Goal: Task Accomplishment & Management: Manage account settings

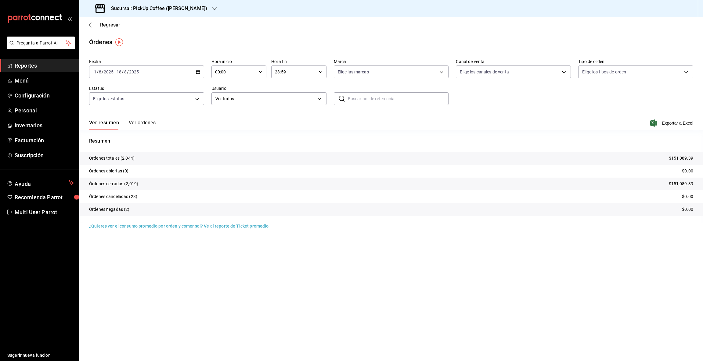
click at [212, 7] on icon "button" at bounding box center [214, 8] width 5 height 5
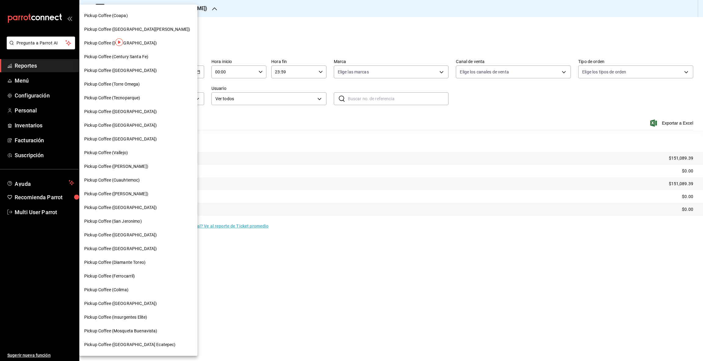
scroll to position [81, 0]
click at [125, 231] on span "Pickup Coffee (Plaza Oriente)" at bounding box center [120, 234] width 73 height 6
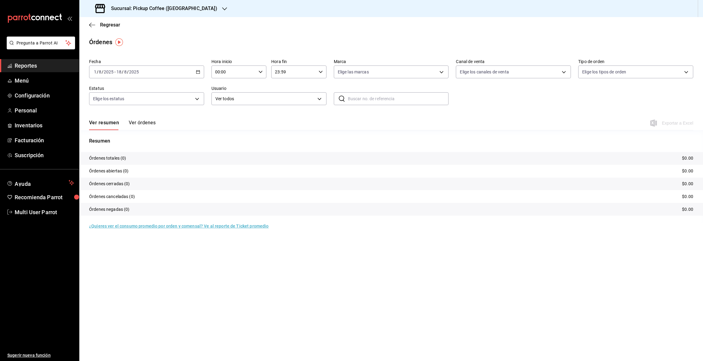
click at [222, 9] on icon "button" at bounding box center [224, 8] width 5 height 5
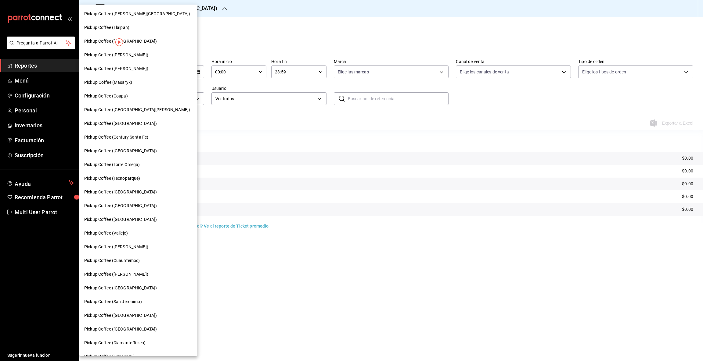
click at [140, 220] on span "Pickup Coffee (Parque México)" at bounding box center [120, 220] width 73 height 6
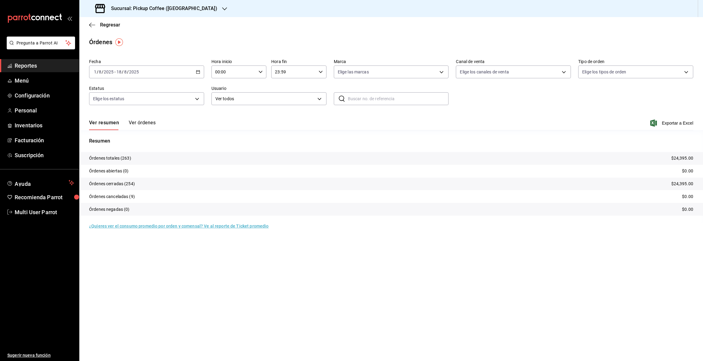
click at [197, 70] on icon "button" at bounding box center [198, 72] width 4 height 4
click at [100, 90] on span "Hoy" at bounding box center [117, 90] width 47 height 6
click at [91, 23] on icon "button" at bounding box center [90, 25] width 2 height 5
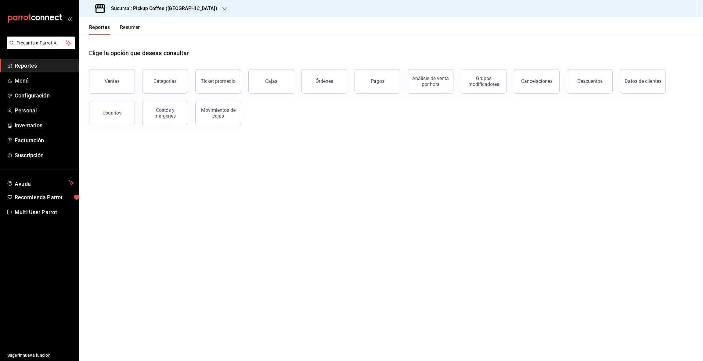
click at [130, 27] on button "Resumen" at bounding box center [130, 29] width 21 height 10
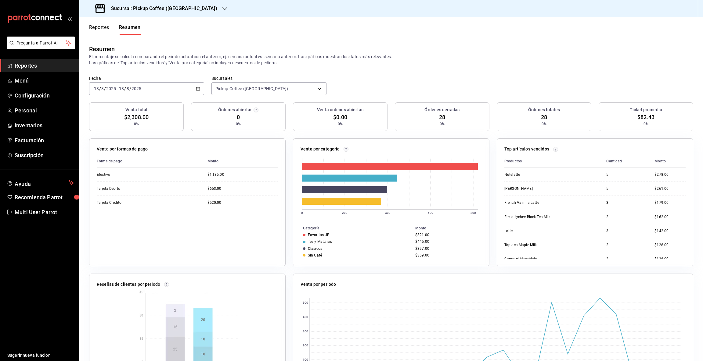
click at [222, 7] on icon "button" at bounding box center [224, 8] width 5 height 5
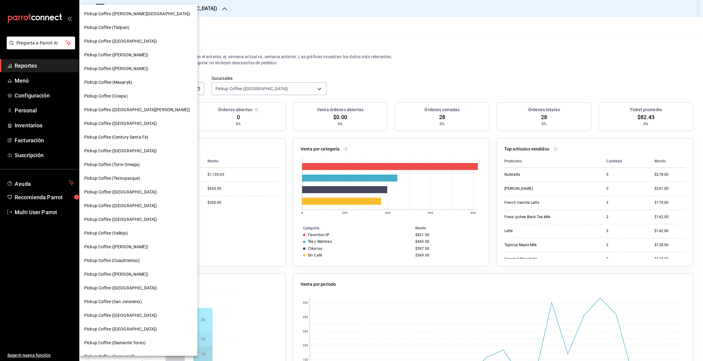
click at [220, 32] on div at bounding box center [351, 180] width 703 height 361
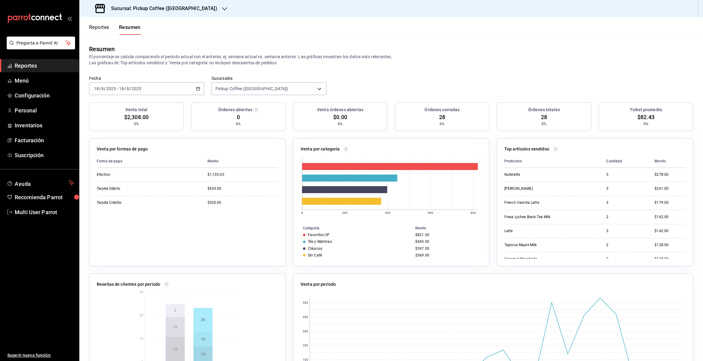
click at [222, 7] on icon "button" at bounding box center [224, 8] width 5 height 5
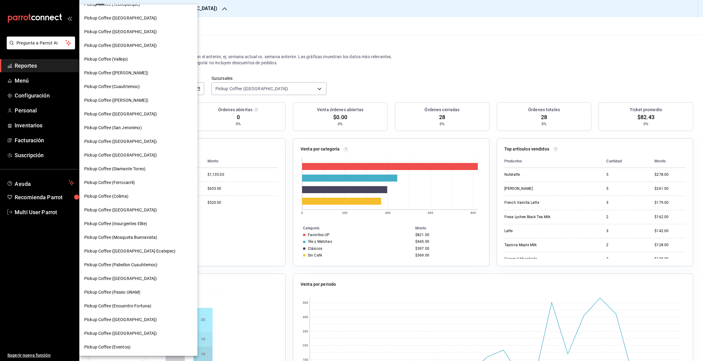
scroll to position [67, 0]
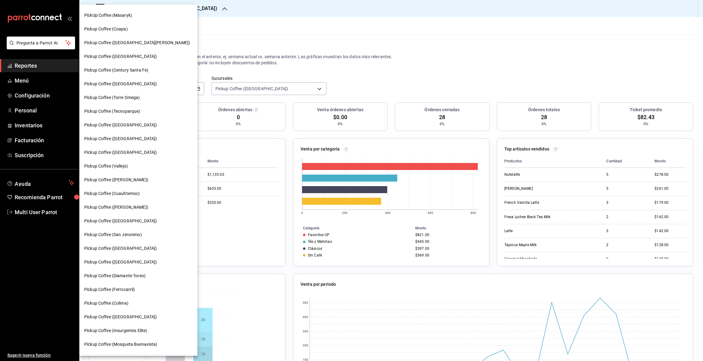
click at [133, 67] on span "Pickup Coffee (Century Santa Fe)" at bounding box center [116, 70] width 64 height 6
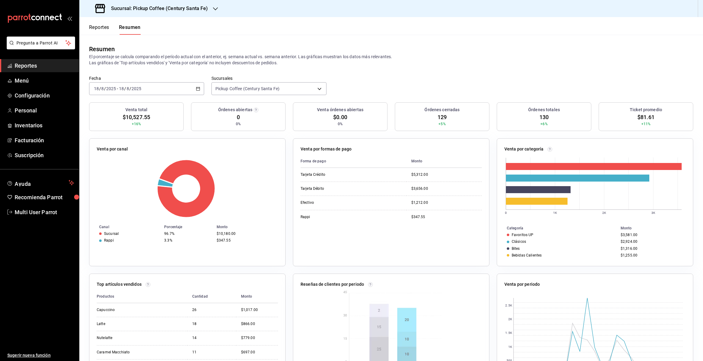
click at [213, 11] on icon "button" at bounding box center [215, 8] width 5 height 5
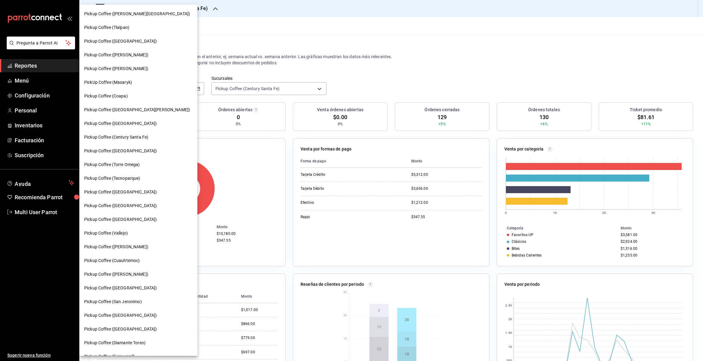
click at [127, 220] on span "Pickup Coffee (Parque México)" at bounding box center [120, 220] width 73 height 6
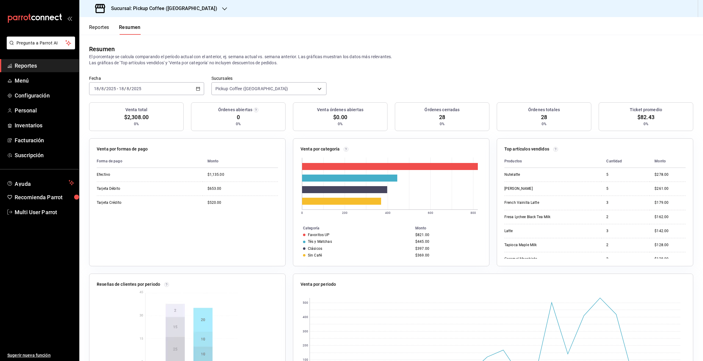
click at [196, 90] on icon "button" at bounding box center [198, 89] width 4 height 4
click at [125, 174] on span "Rango de fechas" at bounding box center [117, 176] width 47 height 6
click at [212, 157] on abbr "16" at bounding box center [213, 156] width 4 height 4
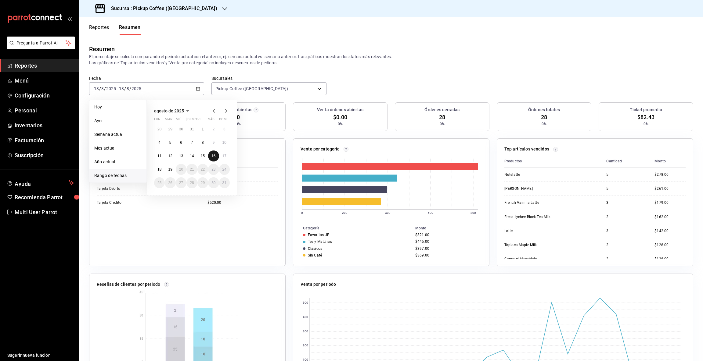
click at [212, 157] on abbr "16" at bounding box center [213, 156] width 4 height 4
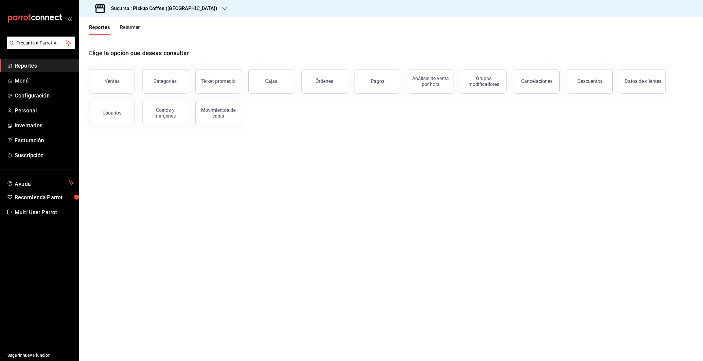
click at [222, 8] on icon "button" at bounding box center [224, 8] width 5 height 3
click at [41, 212] on span "Multi User Parrot" at bounding box center [44, 212] width 59 height 8
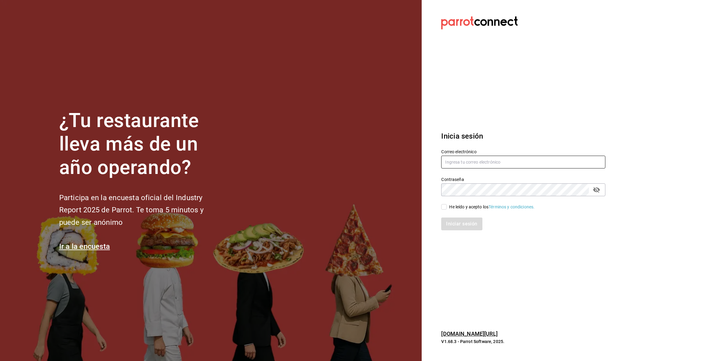
click at [509, 164] on input "text" at bounding box center [523, 162] width 164 height 13
type input "Sofía"
click at [444, 208] on input "He leído y acepto los Términos y condiciones." at bounding box center [443, 206] width 5 height 5
checkbox input "true"
click at [447, 223] on button "Iniciar sesión" at bounding box center [461, 224] width 41 height 13
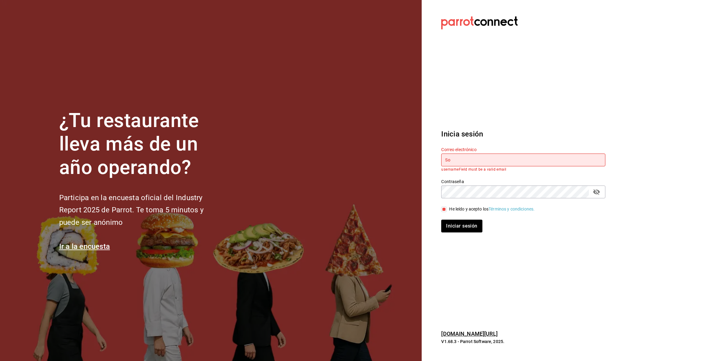
type input "S"
type input "sofia.robles@pickup-coffee.com"
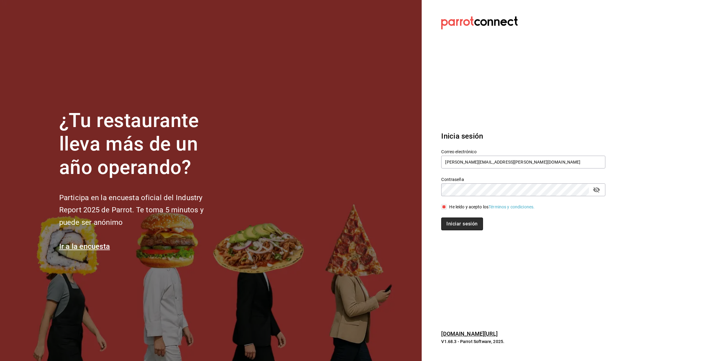
click at [459, 225] on button "Iniciar sesión" at bounding box center [461, 224] width 41 height 13
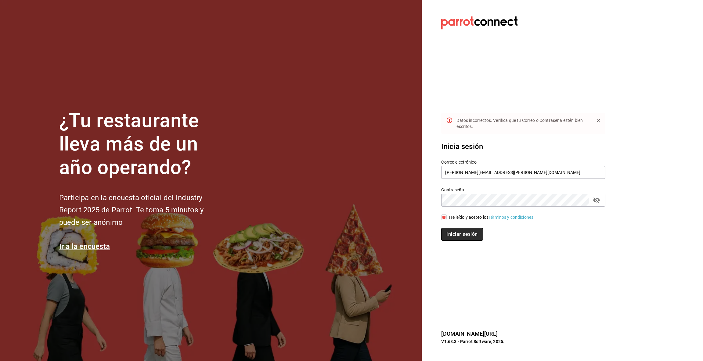
click at [460, 235] on button "Iniciar sesión" at bounding box center [461, 234] width 41 height 13
click at [460, 232] on button "Iniciar sesión" at bounding box center [461, 234] width 41 height 13
click at [593, 200] on icon "passwordField" at bounding box center [596, 201] width 7 height 6
click at [508, 238] on div "Iniciar sesión" at bounding box center [523, 234] width 164 height 13
click at [471, 232] on button "Iniciar sesión" at bounding box center [461, 234] width 41 height 13
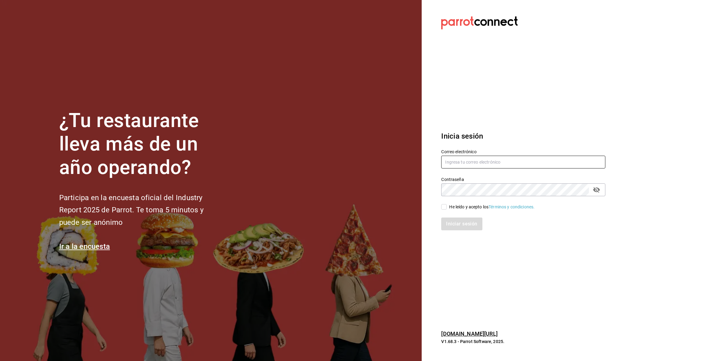
click at [462, 159] on input "text" at bounding box center [523, 162] width 164 height 13
type input "[EMAIL_ADDRESS][DOMAIN_NAME]"
click at [444, 205] on input "He leído y acepto los Términos y condiciones." at bounding box center [443, 206] width 5 height 5
checkbox input "true"
click at [464, 225] on button "Iniciar sesión" at bounding box center [461, 224] width 41 height 13
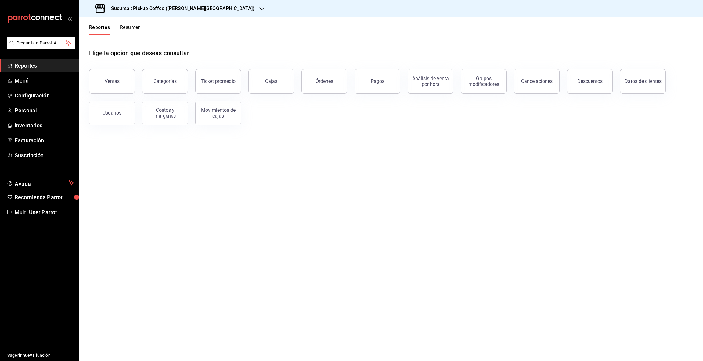
click at [259, 8] on icon "button" at bounding box center [261, 8] width 5 height 5
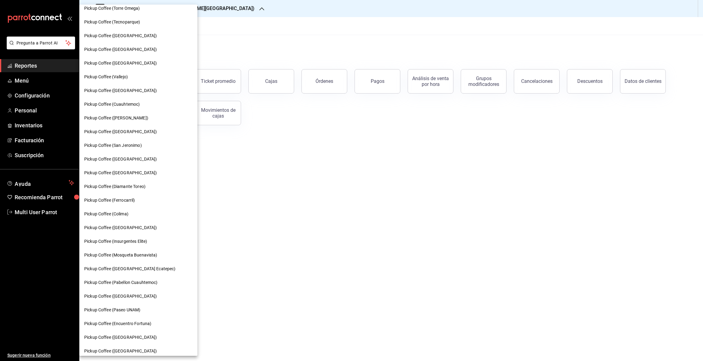
scroll to position [174, 0]
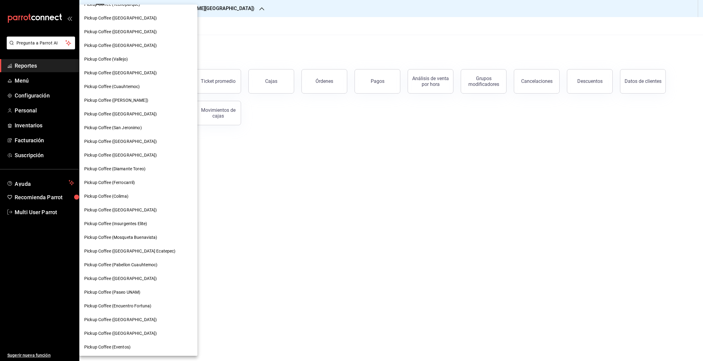
click at [130, 329] on div "Pickup Coffee (Monterrey)" at bounding box center [138, 334] width 118 height 14
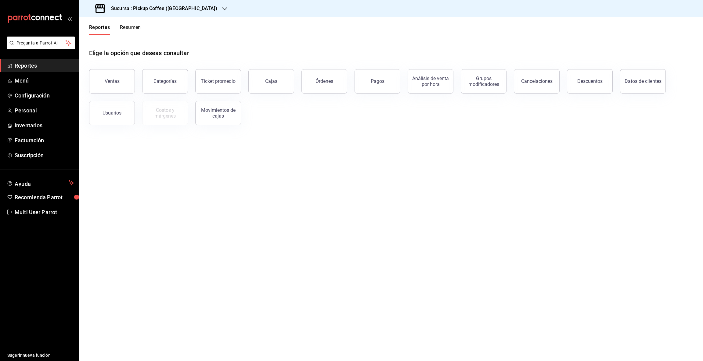
click at [124, 26] on button "Resumen" at bounding box center [130, 29] width 21 height 10
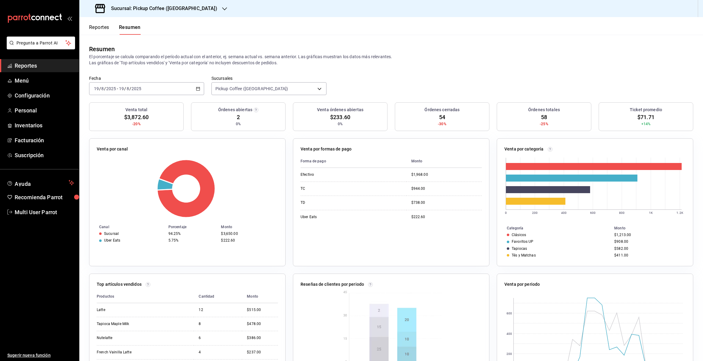
click at [197, 88] on icon "button" at bounding box center [198, 89] width 4 height 4
click at [109, 148] on span "Mes actual" at bounding box center [117, 148] width 47 height 6
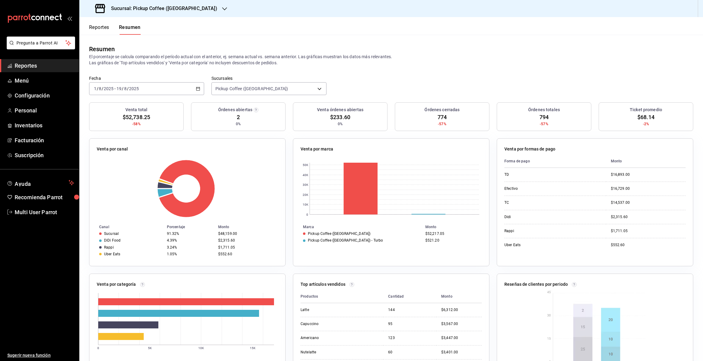
click at [222, 9] on icon "button" at bounding box center [224, 8] width 5 height 5
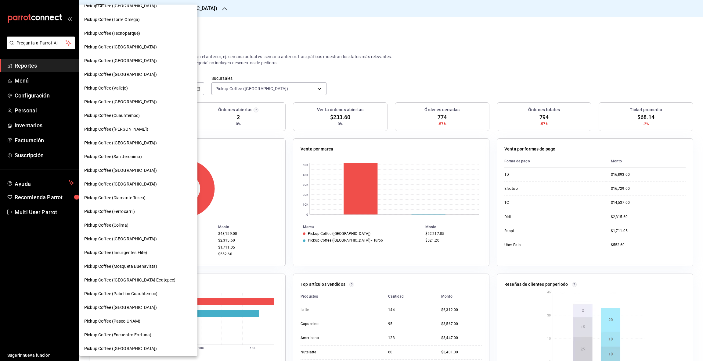
scroll to position [174, 0]
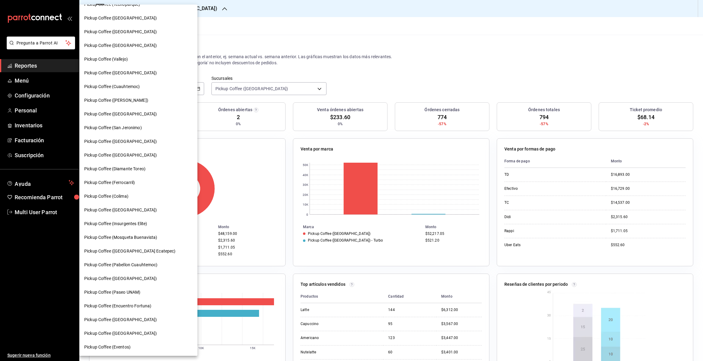
click at [140, 293] on span "Pickup Coffee (Paseo UNAM)" at bounding box center [112, 292] width 56 height 6
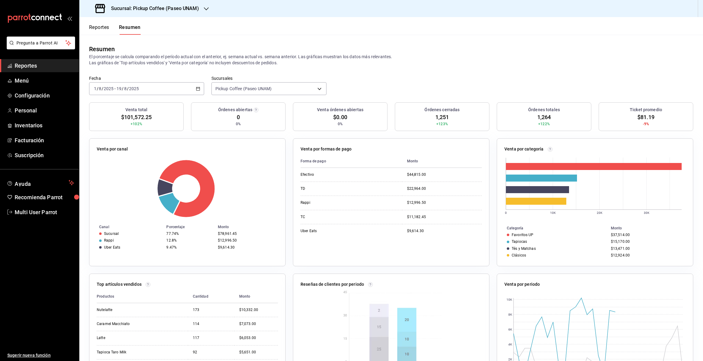
click at [204, 7] on icon "button" at bounding box center [206, 8] width 5 height 5
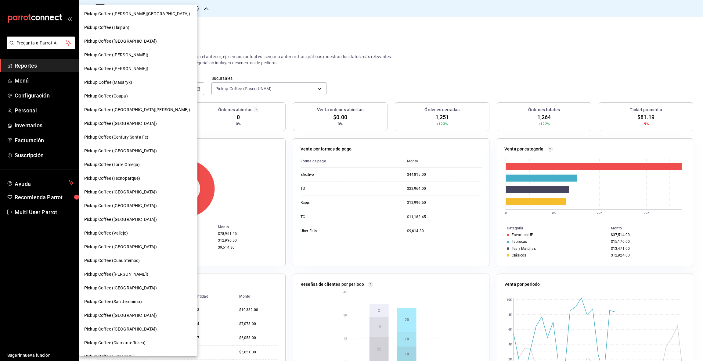
click at [128, 124] on div "Pickup Coffee (UNAM)" at bounding box center [138, 123] width 108 height 6
